Goal: Information Seeking & Learning: Learn about a topic

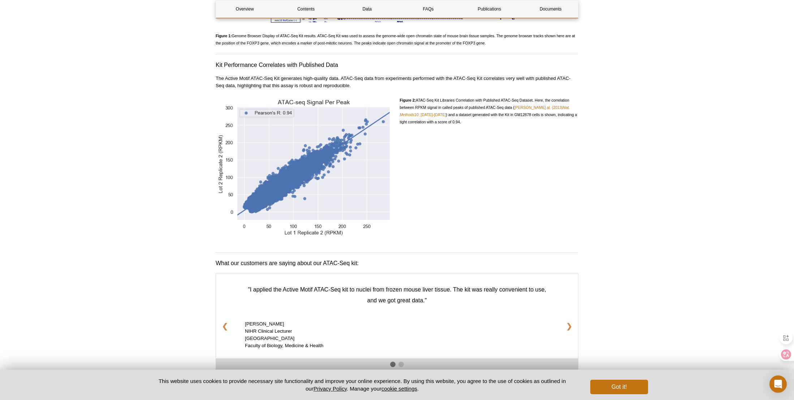
scroll to position [986, 0]
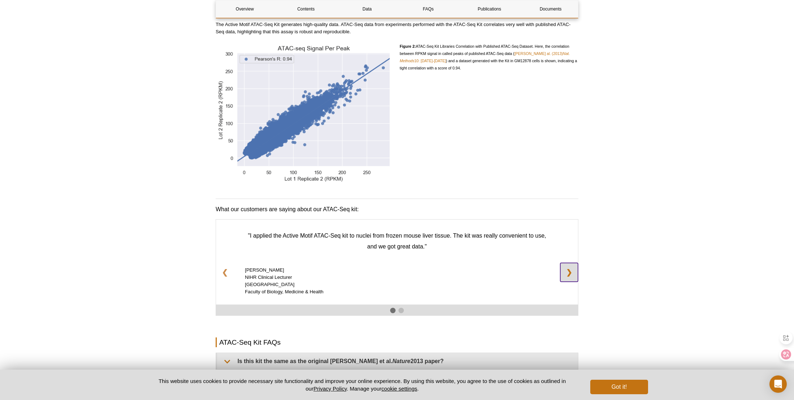
click at [571, 266] on link "❯" at bounding box center [569, 272] width 18 height 19
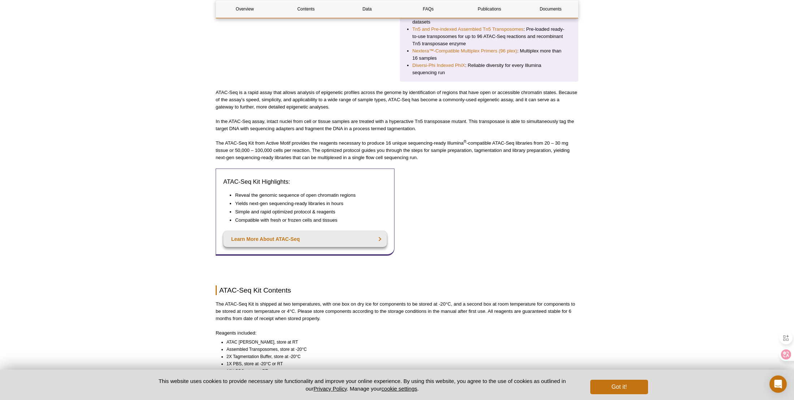
scroll to position [247, 0]
click at [370, 232] on link "Learn More About ATAC-Seq" at bounding box center [305, 240] width 164 height 16
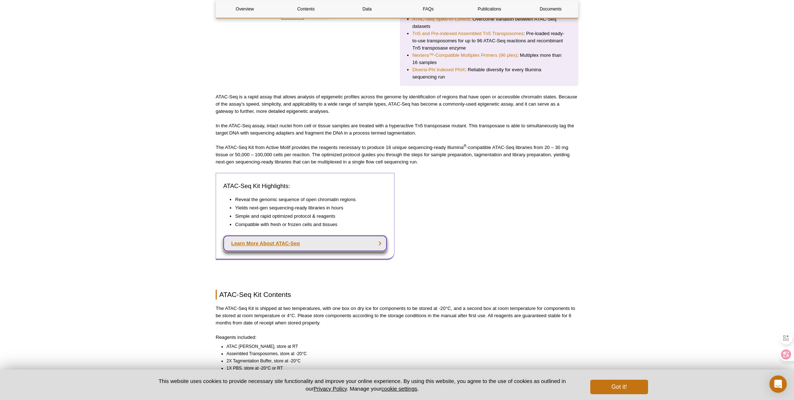
scroll to position [243, 0]
click at [290, 236] on link "Learn More About ATAC-Seq" at bounding box center [305, 244] width 164 height 16
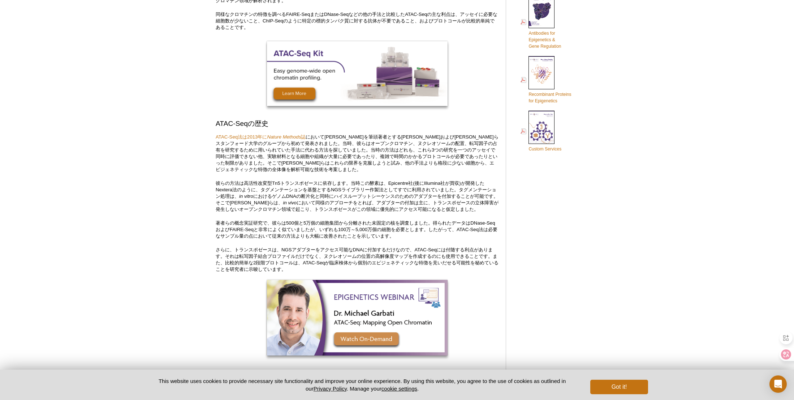
scroll to position [411, 0]
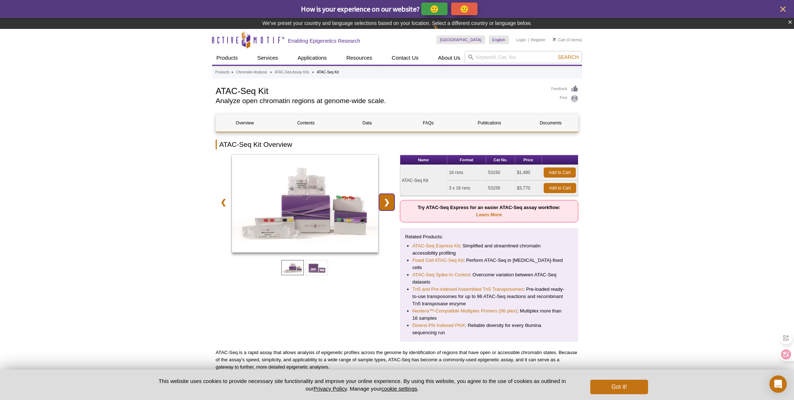
click at [390, 200] on link "❯" at bounding box center [387, 202] width 16 height 17
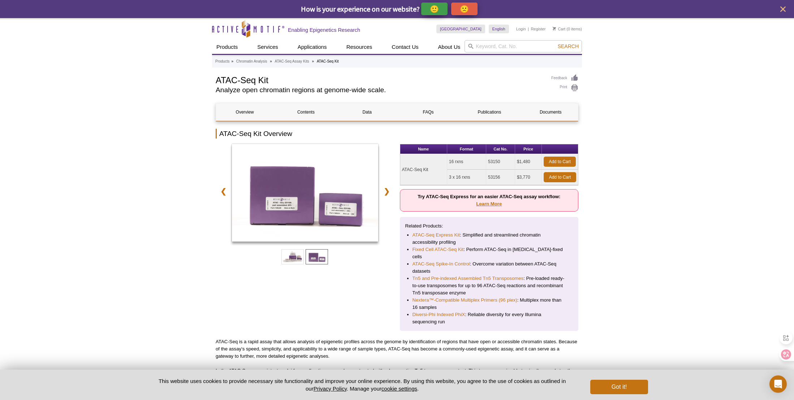
click at [491, 213] on div "Name Format Cat No. Price ATAC-Seq Kit 16 rxns 53150 $1,480 Add to Cart 3 x 16 …" at bounding box center [489, 237] width 179 height 187
click at [491, 205] on link "Learn More" at bounding box center [489, 203] width 26 height 5
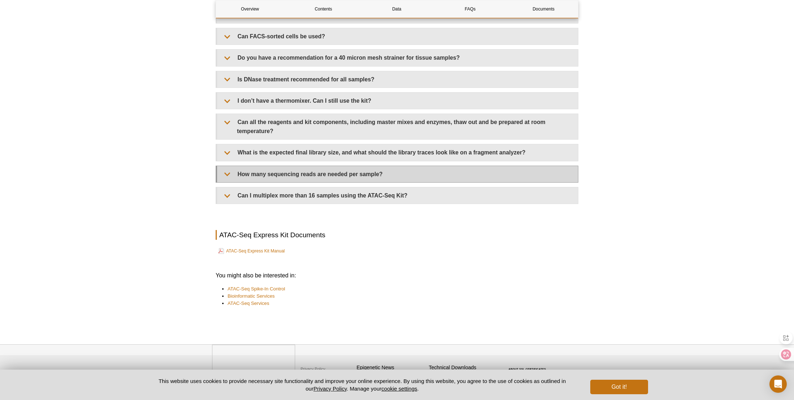
scroll to position [1638, 0]
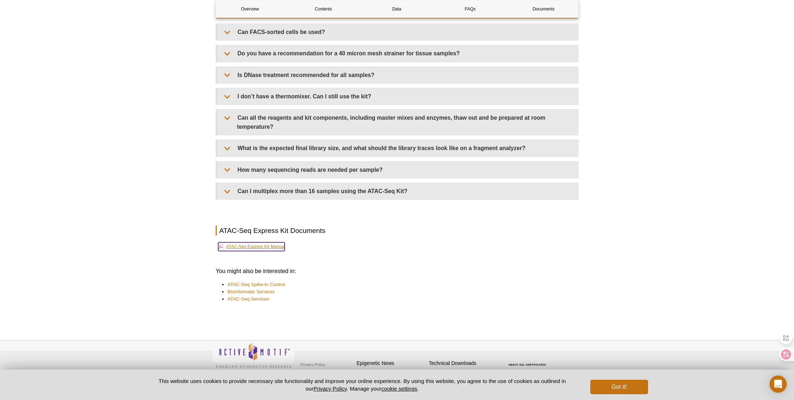
click at [262, 242] on link "ATAC-Seq Express Kit Manual" at bounding box center [251, 246] width 66 height 9
